Goal: Task Accomplishment & Management: Complete application form

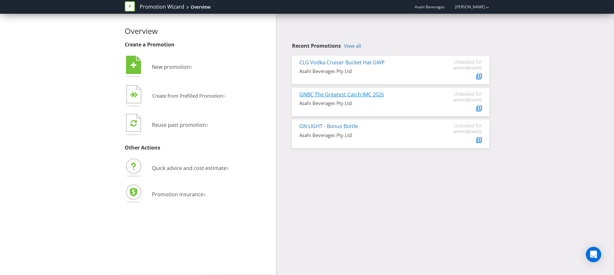
click at [355, 95] on link "GNBC The Greatest Catch IMC 2026" at bounding box center [341, 94] width 85 height 7
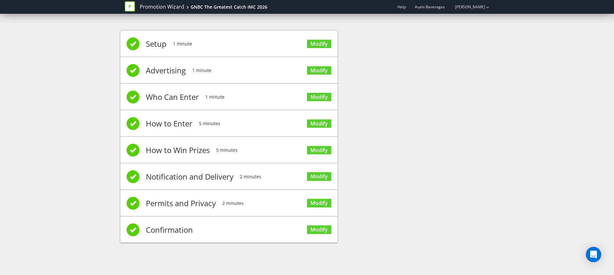
click at [258, 231] on li "Confirmation Modify" at bounding box center [228, 229] width 217 height 27
click at [325, 229] on link "Modify" at bounding box center [319, 229] width 24 height 9
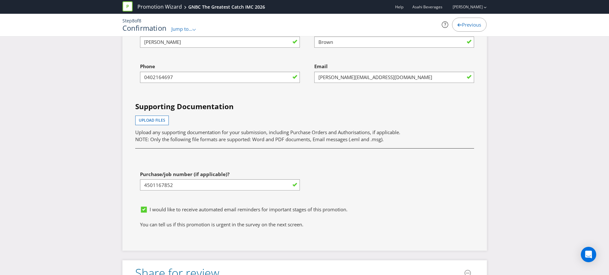
scroll to position [2361, 0]
click at [167, 127] on button "Upload files" at bounding box center [152, 122] width 34 height 10
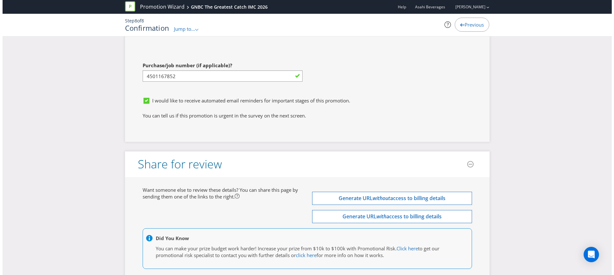
scroll to position [2539, 0]
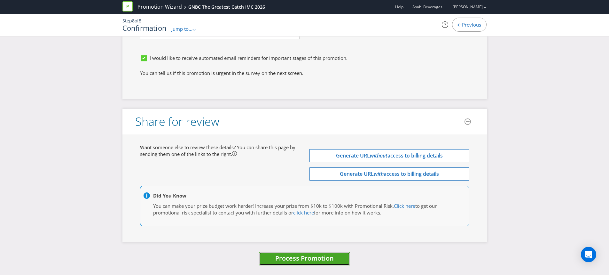
click at [312, 261] on span "Process Promotion" at bounding box center [304, 257] width 58 height 9
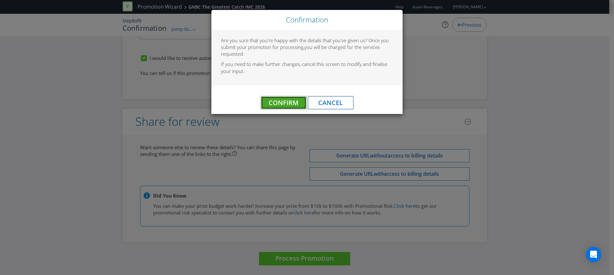
click at [284, 101] on span "Confirm" at bounding box center [284, 102] width 30 height 9
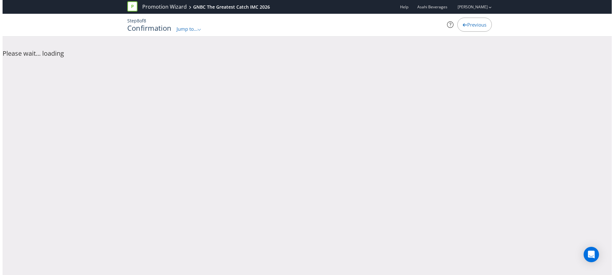
scroll to position [0, 0]
